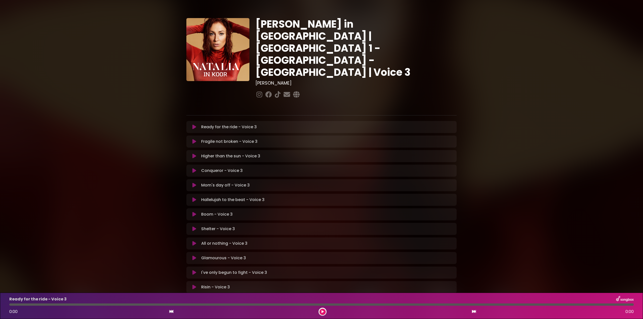
click at [193, 125] on icon at bounding box center [195, 127] width 4 height 5
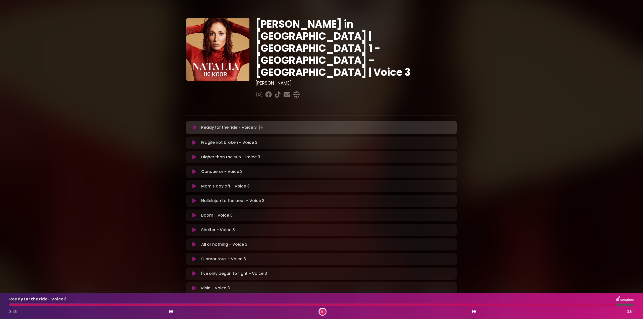
click at [194, 125] on icon at bounding box center [194, 127] width 3 height 5
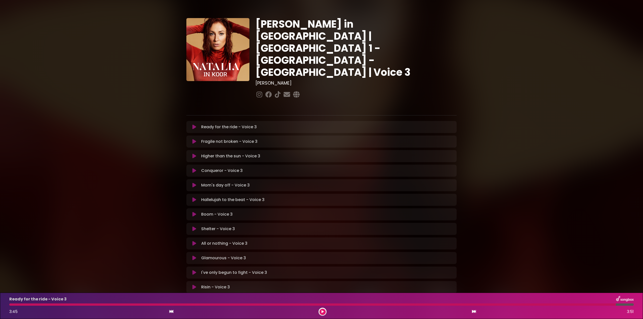
click at [194, 125] on icon at bounding box center [195, 127] width 4 height 5
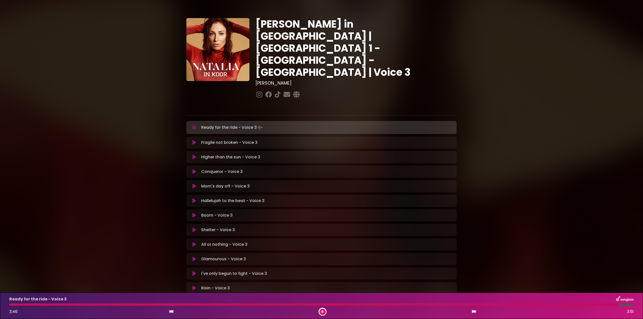
click at [23, 305] on div at bounding box center [314, 305] width 610 height 2
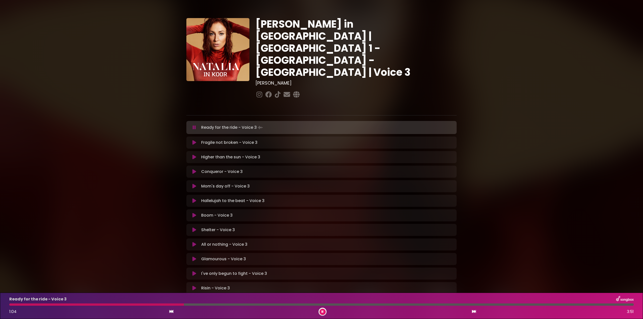
click at [131, 305] on div at bounding box center [96, 305] width 175 height 2
click at [107, 305] on div at bounding box center [73, 305] width 129 height 2
click at [159, 306] on div "Ready for the ride - Voice 3 1:11 3:51" at bounding box center [321, 306] width 631 height 20
click at [161, 304] on div "Ready for the ride - Voice 3 1:11 3:51" at bounding box center [321, 306] width 631 height 20
click at [153, 305] on div at bounding box center [106, 305] width 195 height 2
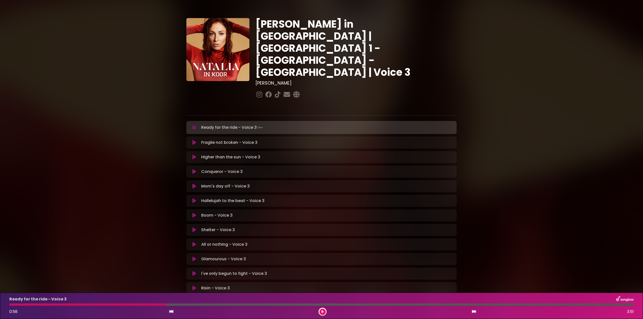
click at [125, 305] on div at bounding box center [87, 305] width 157 height 2
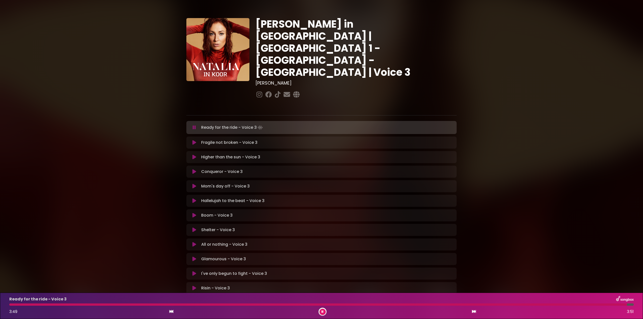
click at [476, 305] on div at bounding box center [321, 305] width 625 height 2
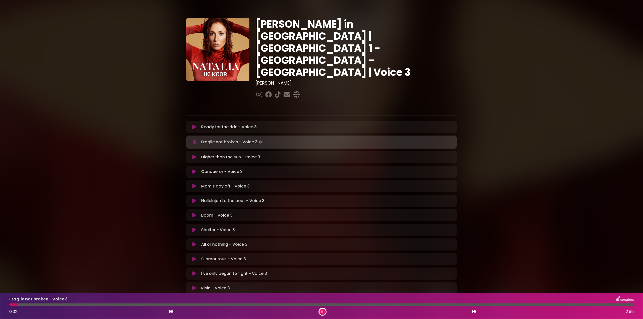
click at [195, 242] on icon at bounding box center [195, 244] width 4 height 5
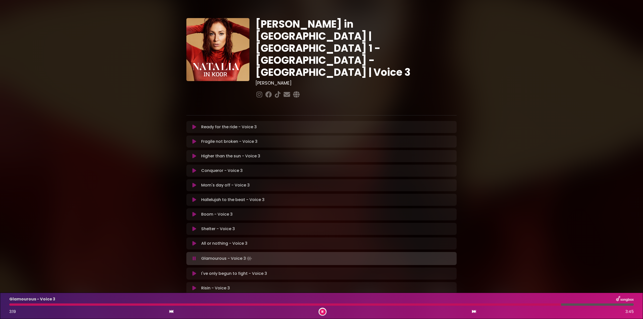
click at [195, 256] on icon at bounding box center [194, 258] width 3 height 5
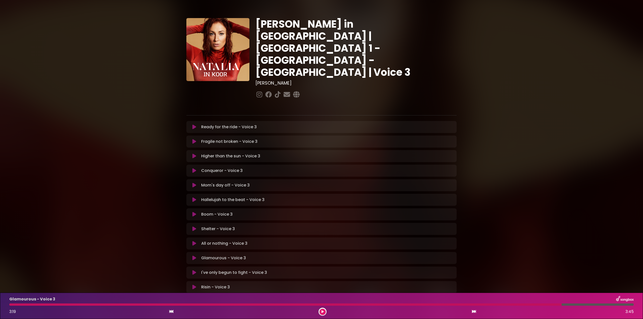
click at [195, 139] on icon at bounding box center [195, 141] width 4 height 5
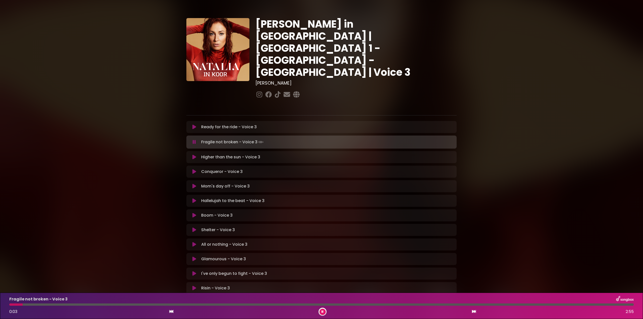
click at [195, 140] on icon at bounding box center [194, 142] width 3 height 5
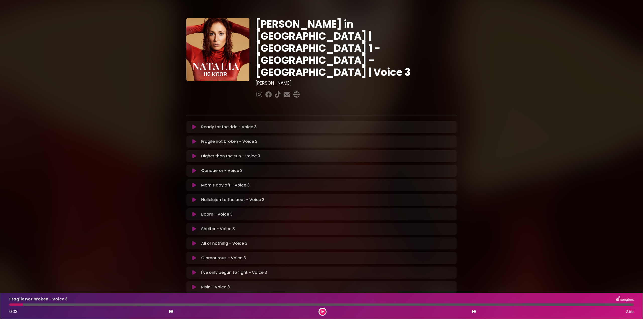
click at [196, 183] on icon at bounding box center [195, 185] width 4 height 5
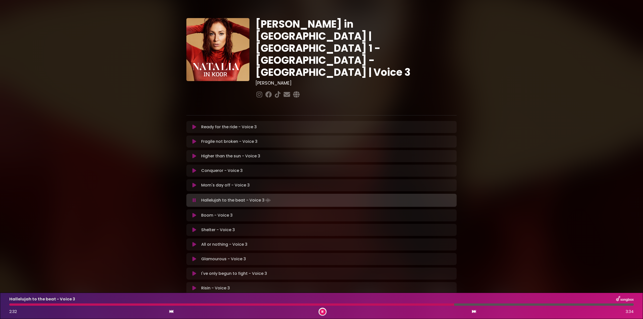
drag, startPoint x: 193, startPoint y: 167, endPoint x: 196, endPoint y: 168, distance: 3.0
click at [193, 183] on icon at bounding box center [195, 185] width 4 height 5
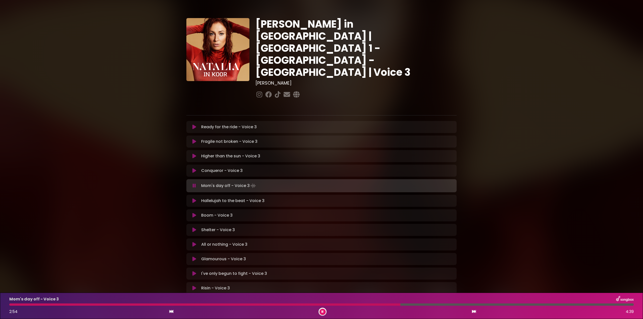
click at [29, 305] on div at bounding box center [204, 305] width 391 height 2
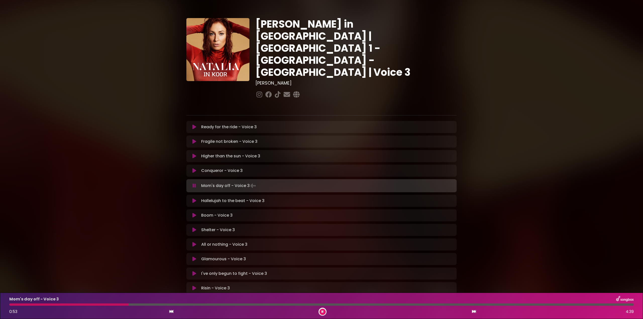
click at [196, 183] on icon at bounding box center [194, 185] width 3 height 5
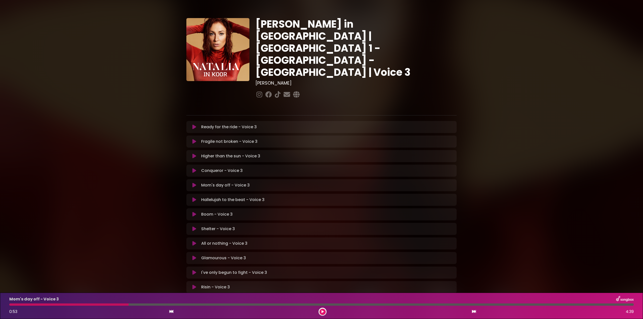
click at [62, 304] on div at bounding box center [68, 305] width 119 height 2
click at [66, 306] on div "Mom's day off - Voice 3 0:53 4:39" at bounding box center [321, 306] width 631 height 20
click at [29, 307] on div "Mom's day off - Voice 3 0:53 4:39" at bounding box center [321, 306] width 631 height 20
click at [37, 304] on div at bounding box center [68, 305] width 119 height 2
click at [136, 306] on div at bounding box center [321, 305] width 625 height 2
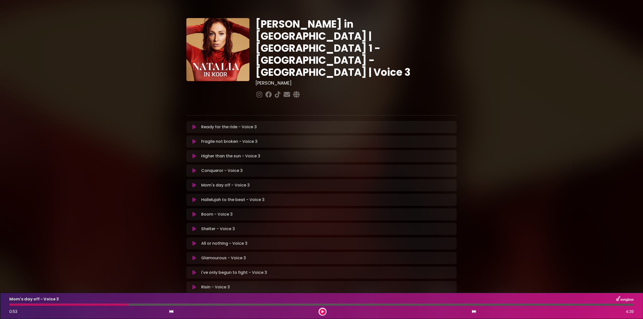
click at [194, 183] on icon at bounding box center [195, 185] width 4 height 5
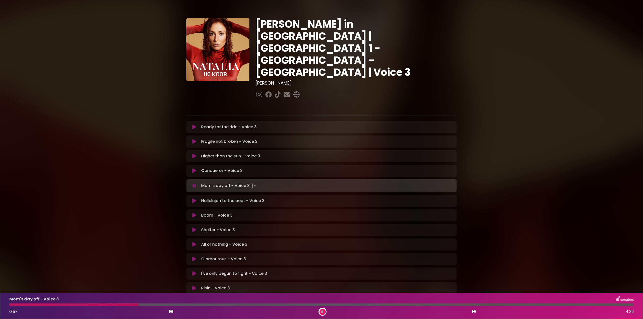
click at [58, 305] on div at bounding box center [73, 305] width 129 height 2
click at [34, 305] on div at bounding box center [321, 305] width 625 height 2
click at [24, 306] on div at bounding box center [24, 305] width 31 height 2
click at [15, 305] on div at bounding box center [21, 305] width 24 height 2
click at [99, 305] on div at bounding box center [63, 305] width 109 height 2
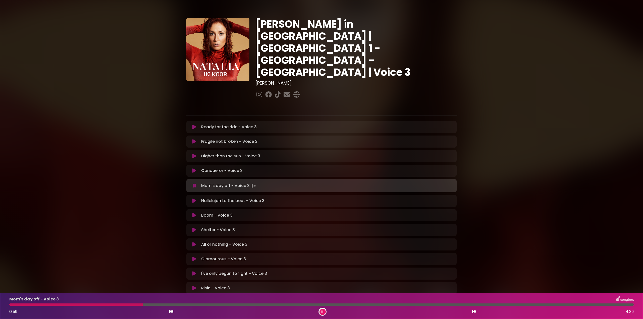
click at [130, 306] on div at bounding box center [321, 305] width 625 height 2
click at [109, 307] on div "Mom's day off - Voice 3 0:57 4:39" at bounding box center [321, 306] width 631 height 20
click at [111, 304] on div at bounding box center [74, 305] width 130 height 2
click at [93, 305] on div at bounding box center [70, 305] width 122 height 2
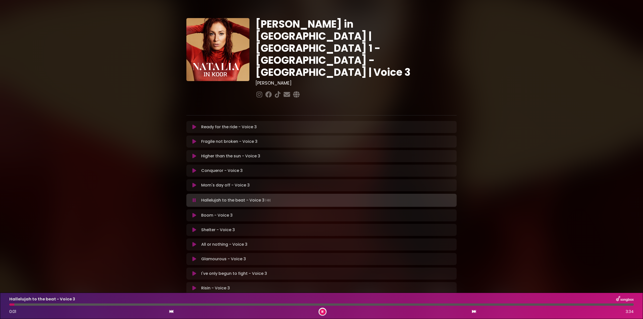
click at [313, 304] on div at bounding box center [321, 305] width 625 height 2
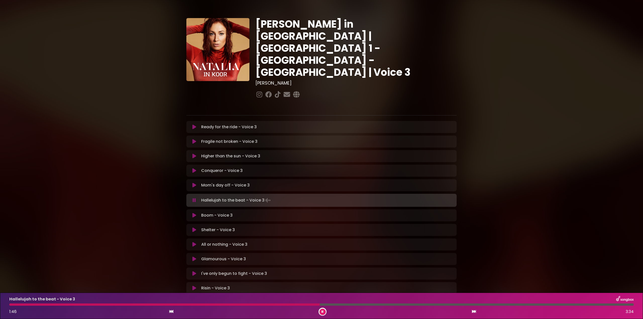
click at [194, 183] on icon at bounding box center [195, 185] width 4 height 5
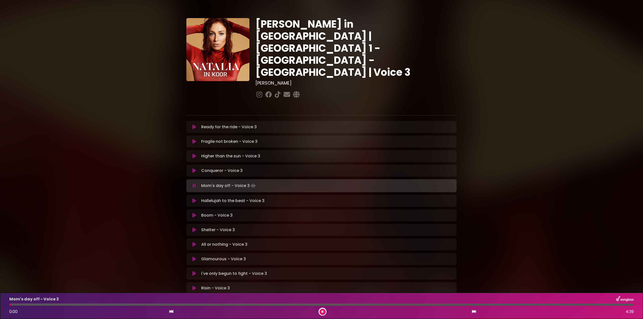
click at [276, 304] on div at bounding box center [321, 305] width 625 height 2
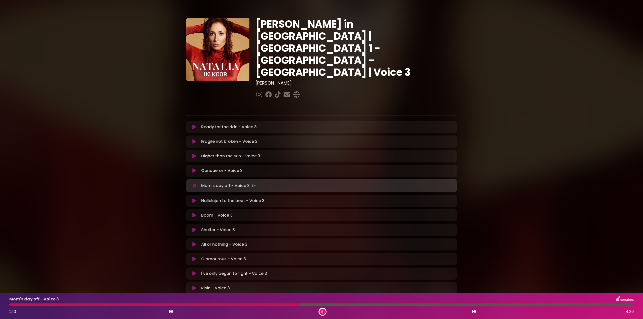
click at [240, 303] on div "Mom's day off - Voice 3 2:10 4:39" at bounding box center [321, 306] width 631 height 20
click at [239, 305] on div at bounding box center [156, 305] width 294 height 2
click at [245, 304] on div at bounding box center [165, 305] width 313 height 2
click at [253, 303] on div "Mom's day off - Voice 3 2:11 4:39" at bounding box center [321, 306] width 631 height 20
click at [257, 307] on div "Mom's day off - Voice 3 2:12 4:39" at bounding box center [321, 306] width 631 height 20
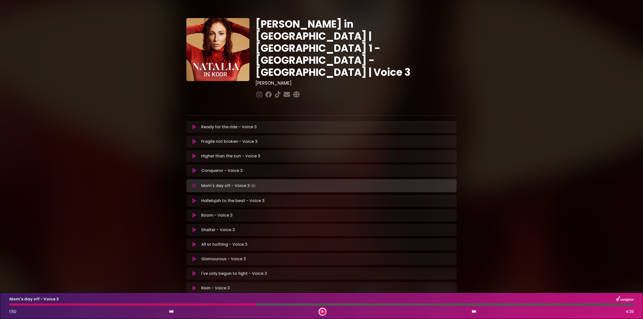
click at [256, 305] on div at bounding box center [132, 305] width 247 height 2
click at [227, 306] on div "Mom's day off - Voice 3 2:12 4:39" at bounding box center [321, 306] width 631 height 20
click at [227, 306] on div at bounding box center [157, 305] width 297 height 2
click at [448, 304] on div at bounding box center [321, 305] width 625 height 2
click at [463, 305] on div at bounding box center [321, 305] width 625 height 2
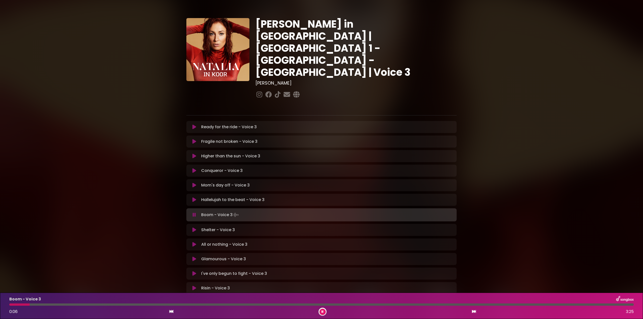
click at [195, 198] on icon at bounding box center [195, 200] width 4 height 5
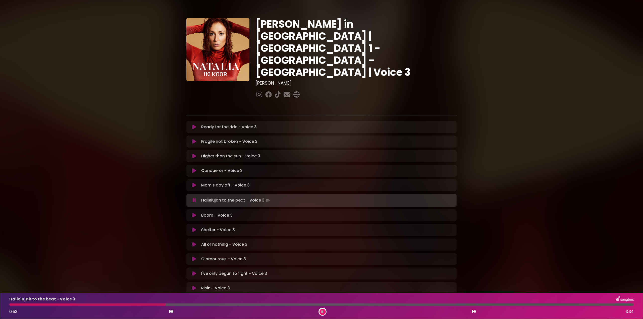
click at [47, 304] on div "Hallelujah to the beat - Voice 3 0:53 3:34" at bounding box center [321, 306] width 631 height 20
click at [44, 305] on div at bounding box center [88, 305] width 158 height 2
click at [15, 303] on div "Hallelujah to the beat - Voice 3 0:16 3:34" at bounding box center [321, 306] width 631 height 20
click at [16, 305] on div at bounding box center [34, 305] width 50 height 2
click at [17, 305] on div at bounding box center [74, 305] width 130 height 2
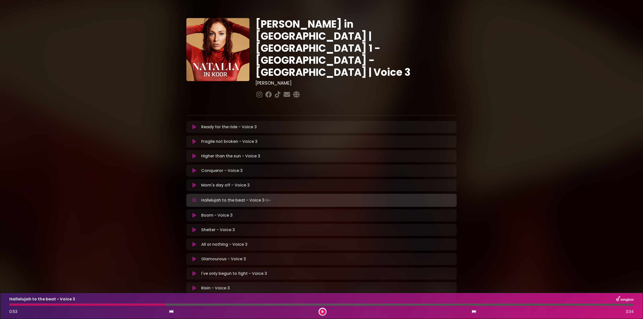
click at [20, 303] on div "Hallelujah to the beat - Voice 3 0:53 3:34" at bounding box center [321, 306] width 631 height 20
click at [20, 304] on div at bounding box center [88, 305] width 158 height 2
click at [17, 303] on div "Hallelujah to the beat - Voice 3 0:49 3:34" at bounding box center [321, 306] width 631 height 20
click at [18, 304] on div at bounding box center [83, 305] width 148 height 2
click at [14, 304] on div at bounding box center [11, 305] width 5 height 2
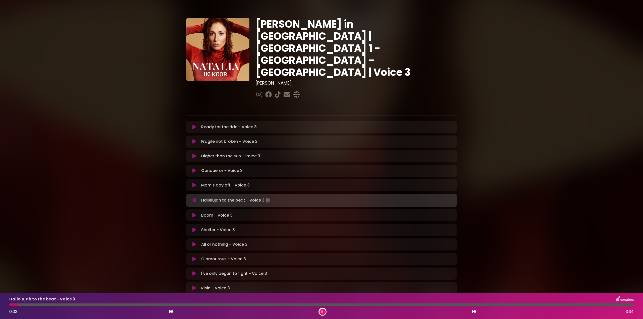
click at [18, 305] on div at bounding box center [13, 305] width 9 height 2
click at [193, 198] on button at bounding box center [195, 200] width 10 height 5
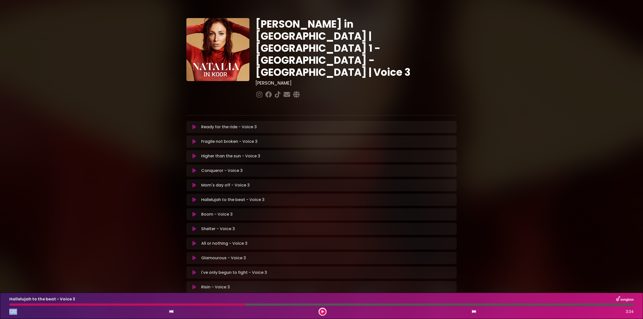
click at [220, 307] on div "Hallelujah to the beat - Voice 3 1:20 3:34" at bounding box center [321, 306] width 631 height 20
drag, startPoint x: 322, startPoint y: 310, endPoint x: 330, endPoint y: 312, distance: 7.8
click at [323, 310] on button at bounding box center [323, 312] width 6 height 6
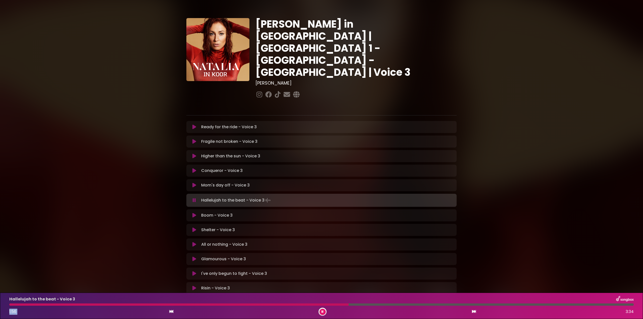
click at [234, 304] on div at bounding box center [179, 305] width 340 height 2
click at [216, 305] on div at bounding box center [130, 305] width 243 height 2
click at [365, 304] on div at bounding box center [241, 305] width 464 height 2
click at [387, 305] on div at bounding box center [198, 305] width 378 height 2
click at [407, 305] on div at bounding box center [242, 305] width 467 height 2
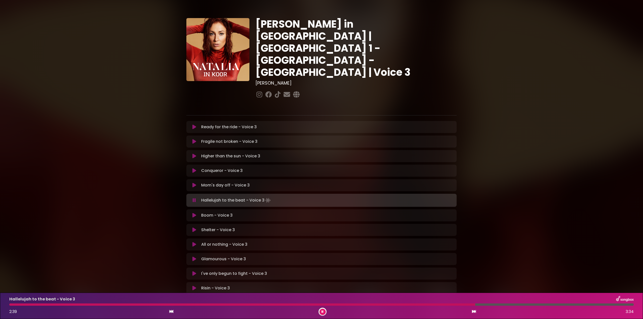
click at [413, 305] on div at bounding box center [242, 305] width 466 height 2
click at [412, 305] on div at bounding box center [244, 305] width 471 height 2
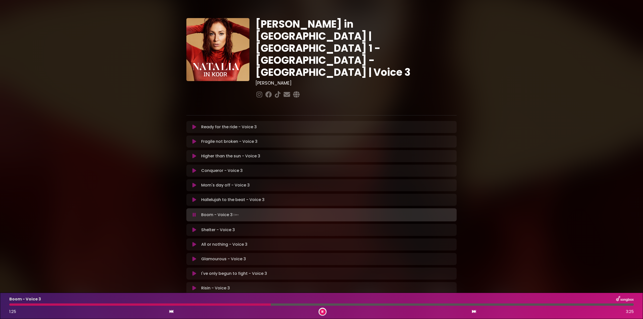
click at [194, 213] on icon at bounding box center [194, 215] width 3 height 5
